Goal: Information Seeking & Learning: Learn about a topic

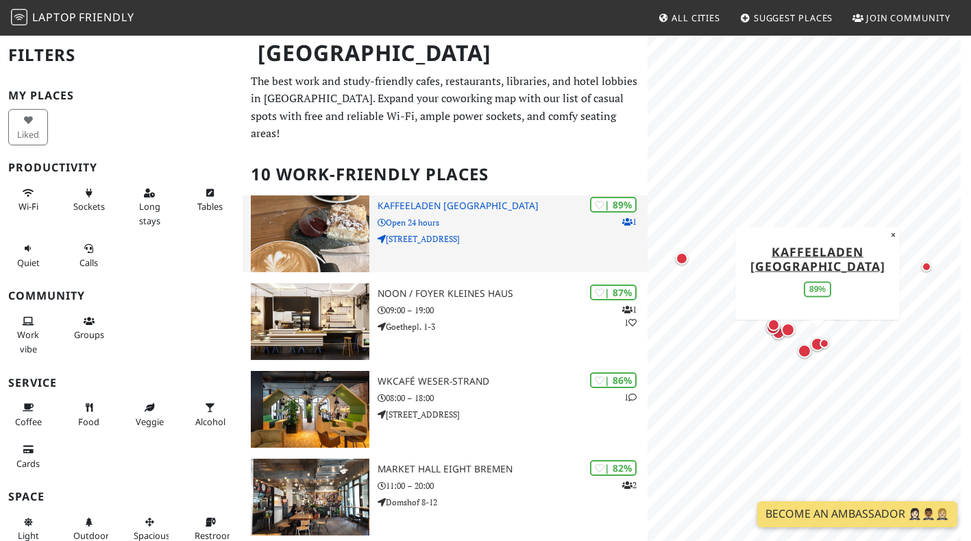
click at [433, 216] on p "Open 24 hours" at bounding box center [513, 222] width 270 height 13
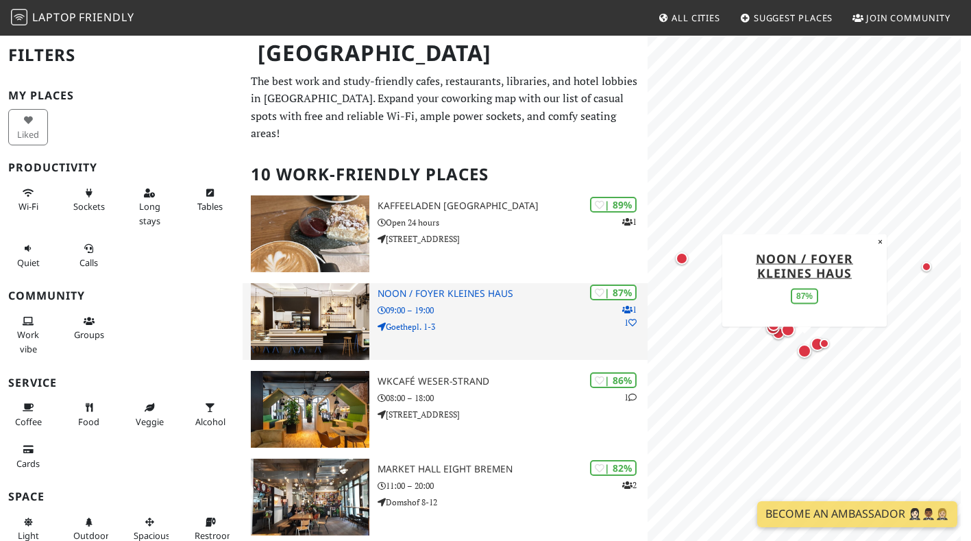
click at [431, 288] on h3 "noon / Foyer Kleines Haus" at bounding box center [513, 294] width 270 height 12
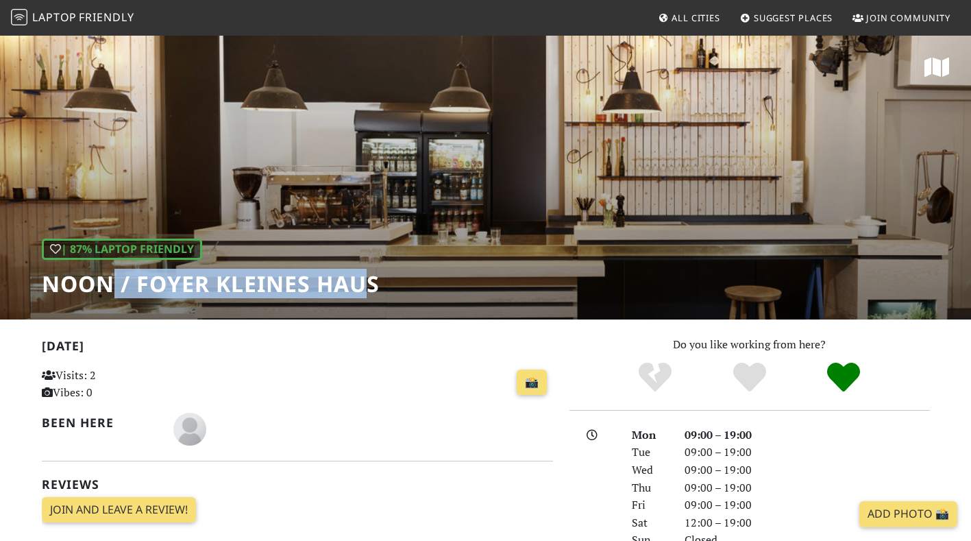
drag, startPoint x: 372, startPoint y: 286, endPoint x: 108, endPoint y: 275, distance: 263.5
click at [108, 275] on h1 "noon / Foyer Kleines Haus" at bounding box center [211, 284] width 338 height 26
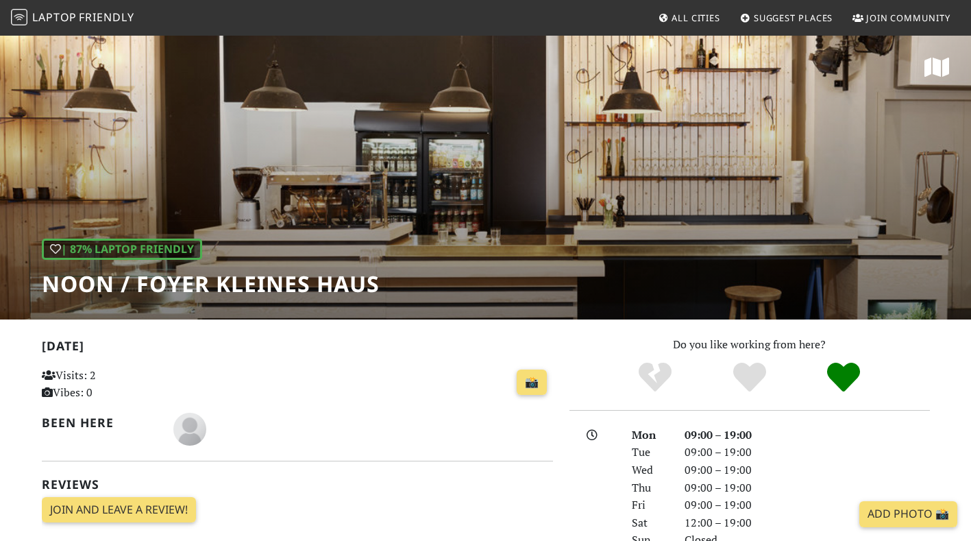
drag, startPoint x: 108, startPoint y: 275, endPoint x: 43, endPoint y: 276, distance: 65.8
click at [43, 276] on h1 "noon / Foyer Kleines Haus" at bounding box center [211, 284] width 338 height 26
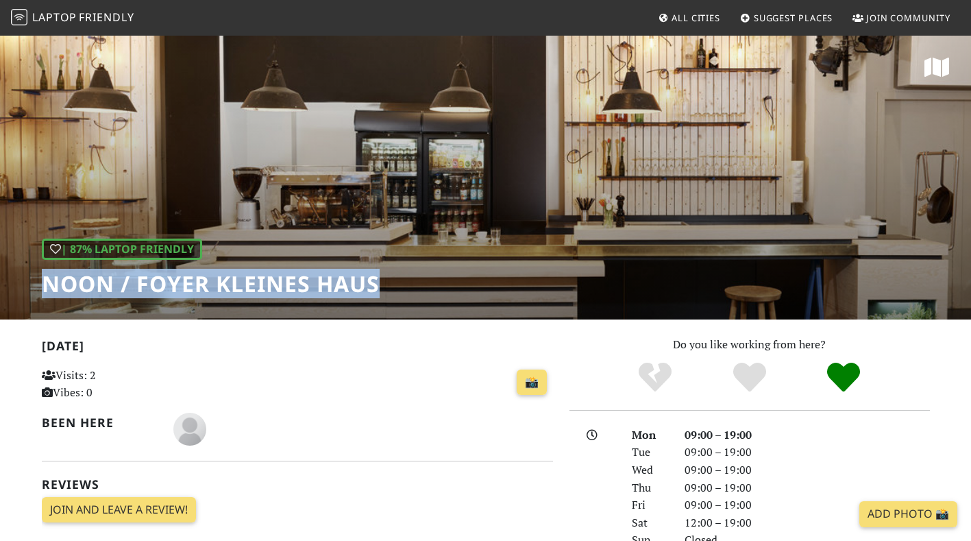
drag, startPoint x: 43, startPoint y: 276, endPoint x: 400, endPoint y: 274, distance: 357.9
click at [400, 274] on div "| 87% Laptop Friendly noon / Foyer Kleines Haus" at bounding box center [485, 176] width 971 height 285
copy div "noon / Foyer Kleines Haus"
